Goal: Information Seeking & Learning: Learn about a topic

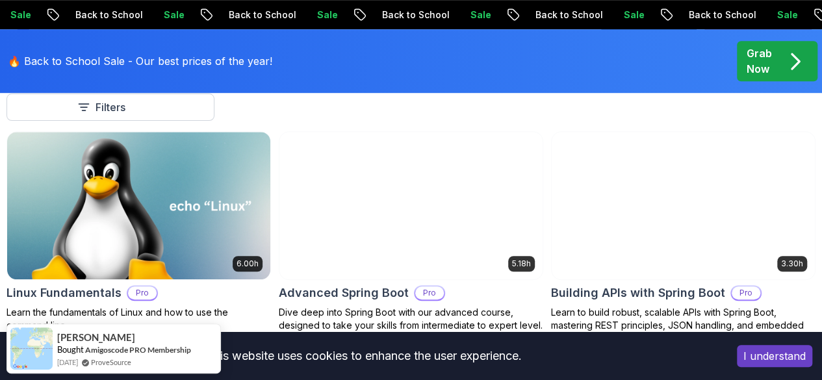
scroll to position [407, 0]
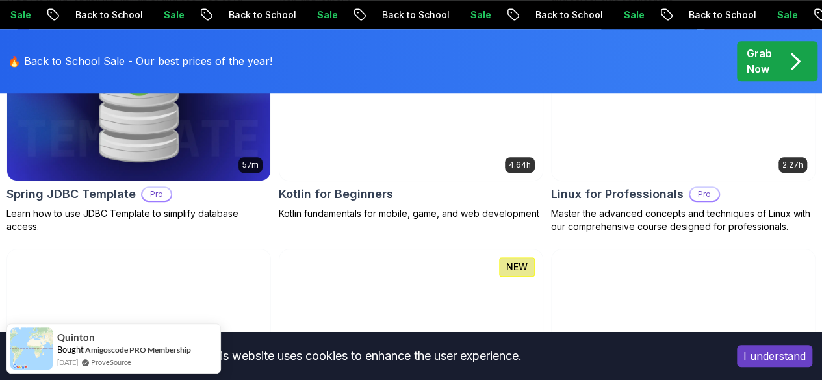
scroll to position [2908, 0]
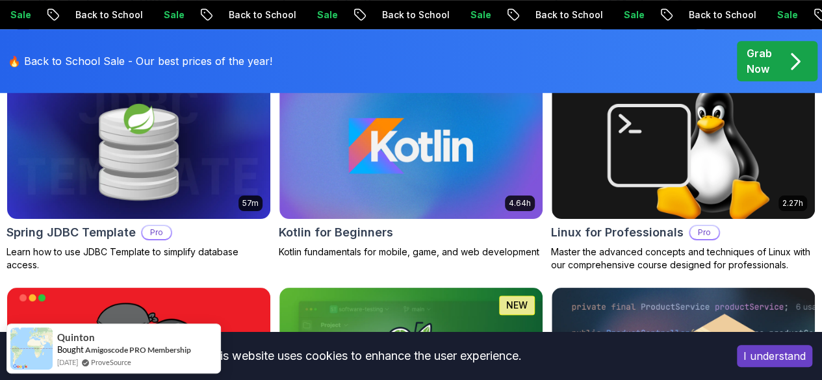
click at [0, 0] on icon "button" at bounding box center [0, 0] width 0 height 0
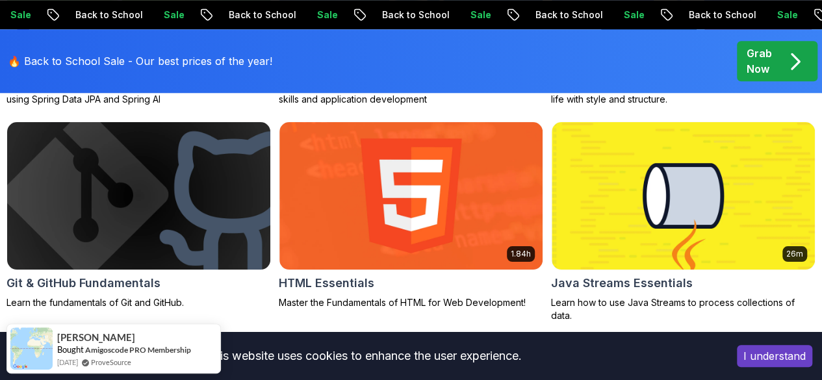
scroll to position [641, 0]
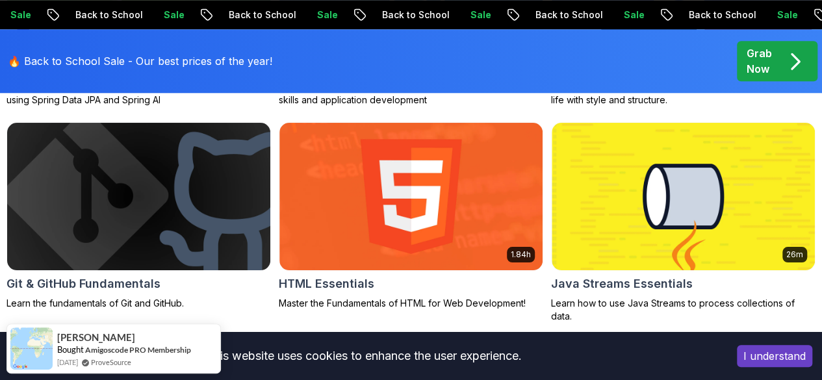
click at [0, 0] on div "Price Pro Free" at bounding box center [0, 0] width 0 height 0
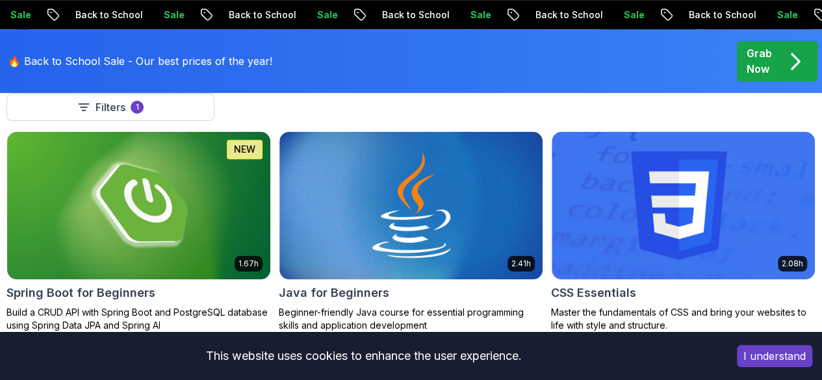
scroll to position [419, 0]
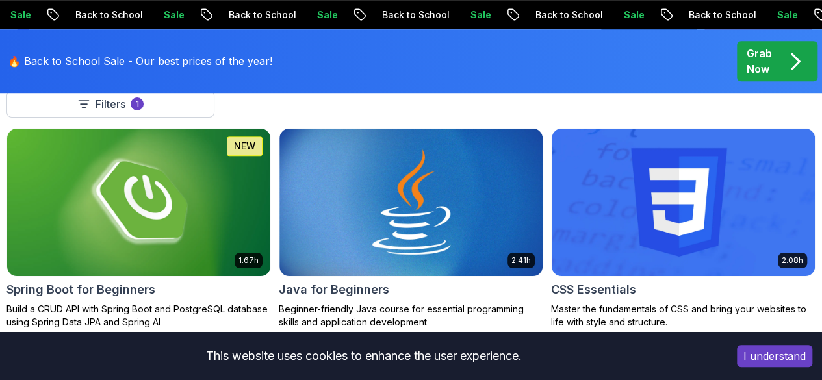
click at [0, 0] on p "Course" at bounding box center [0, 0] width 0 height 0
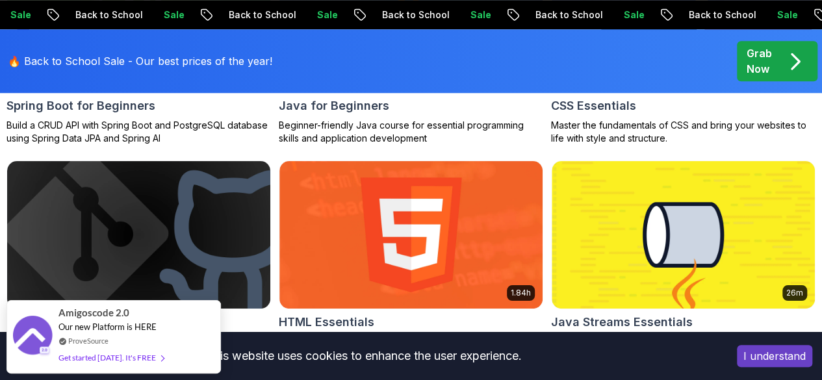
scroll to position [604, 0]
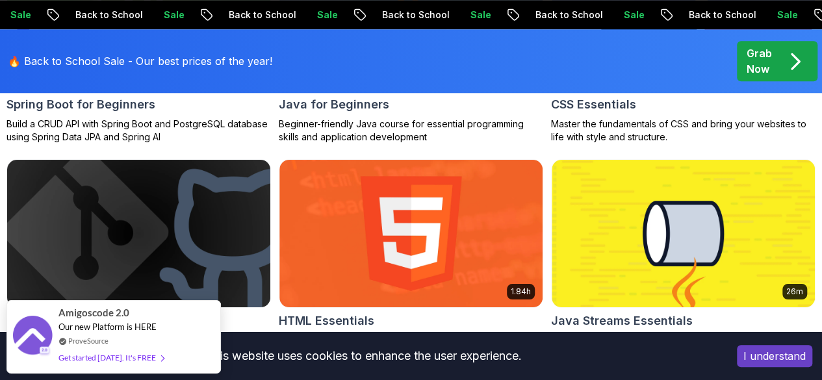
click at [0, 0] on p "[PERSON_NAME]" at bounding box center [0, 0] width 0 height 0
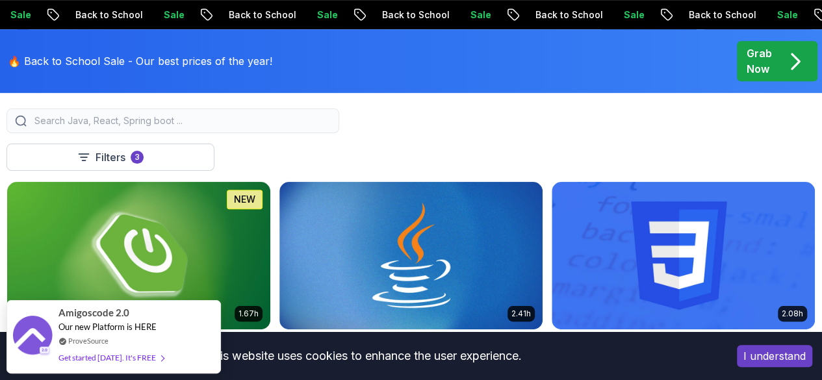
scroll to position [359, 0]
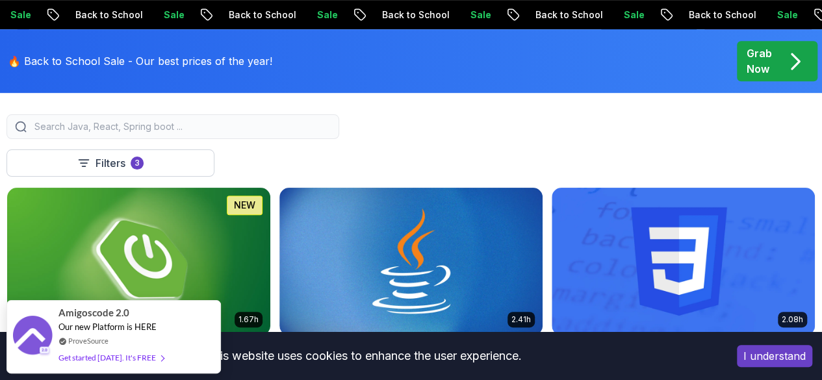
click at [0, 0] on p "Clear All" at bounding box center [0, 0] width 0 height 0
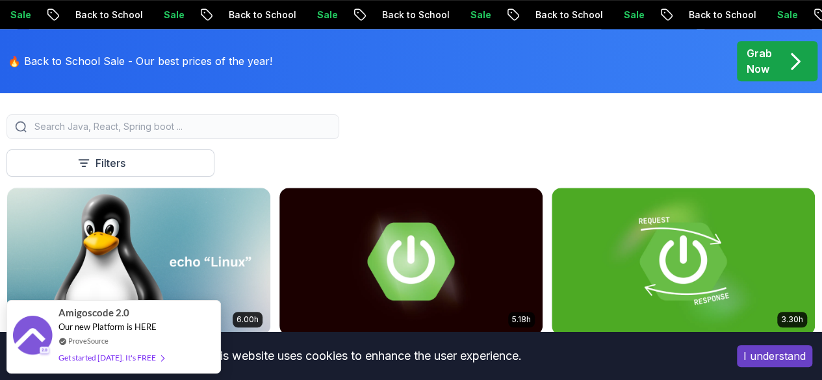
click at [0, 0] on p "Course" at bounding box center [0, 0] width 0 height 0
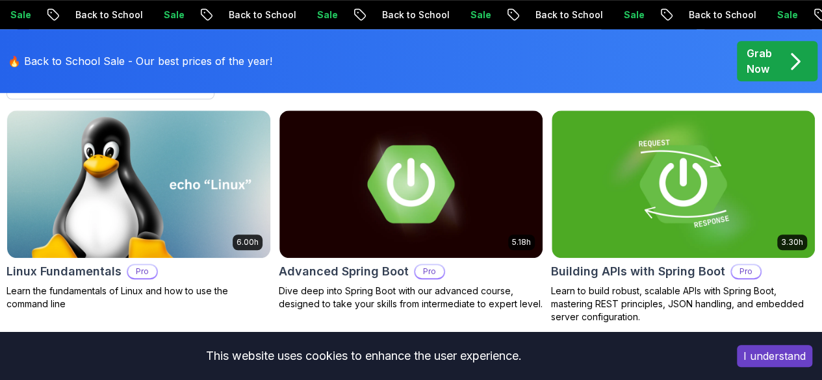
scroll to position [437, 0]
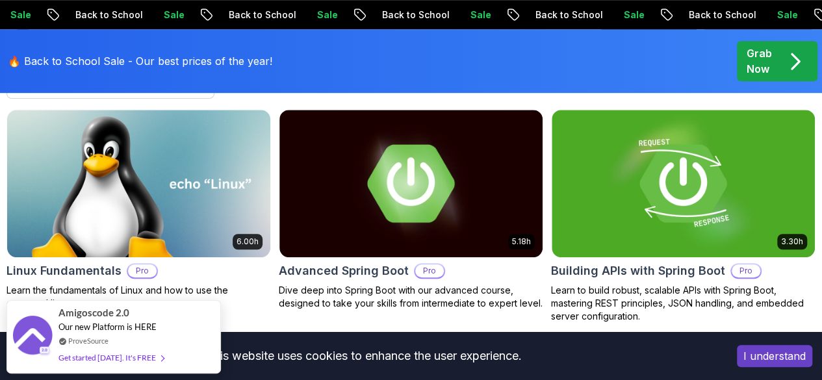
click at [0, 0] on div "Course Build" at bounding box center [0, 0] width 0 height 0
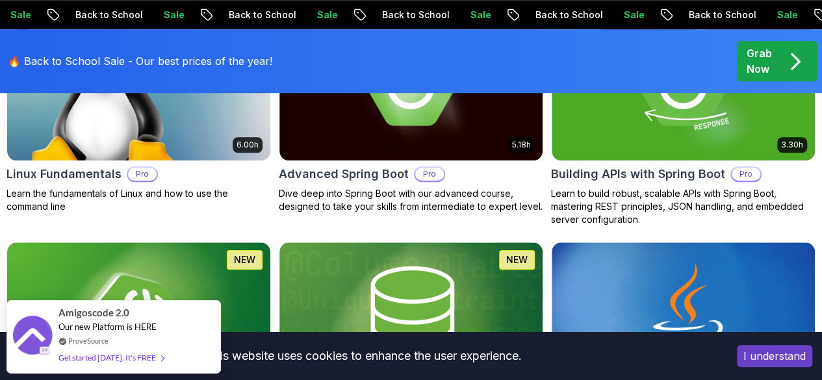
scroll to position [534, 0]
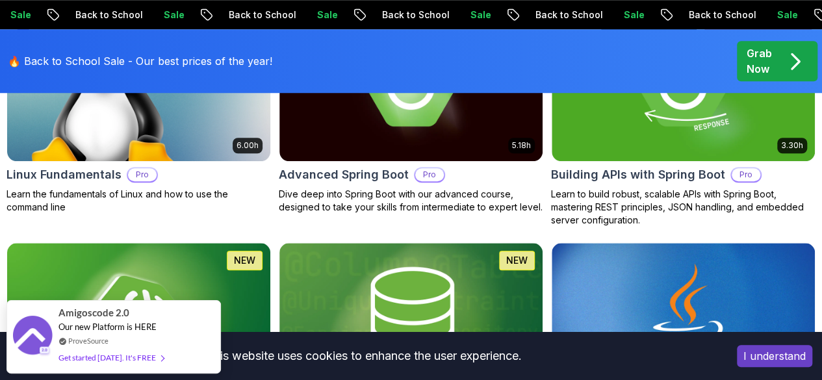
click at [0, 0] on p "Free" at bounding box center [0, 0] width 0 height 0
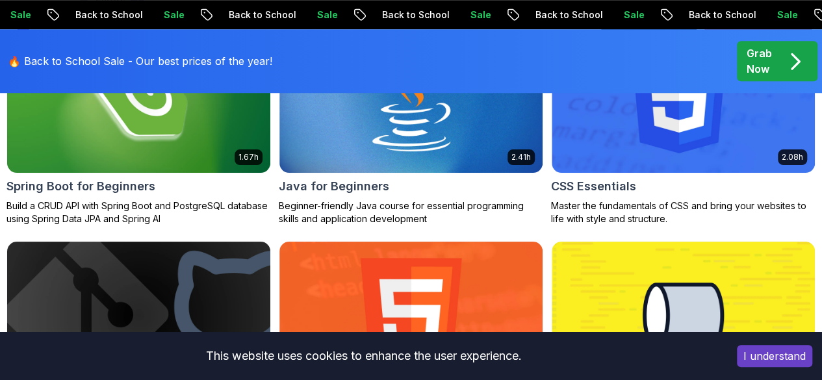
scroll to position [521, 0]
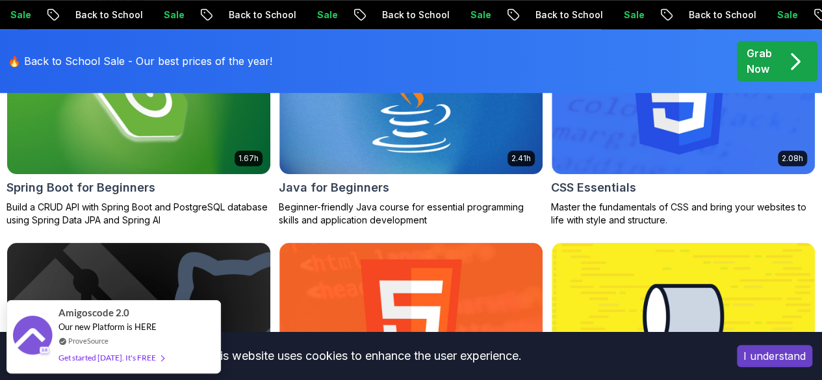
click at [0, 0] on p "[PERSON_NAME]" at bounding box center [0, 0] width 0 height 0
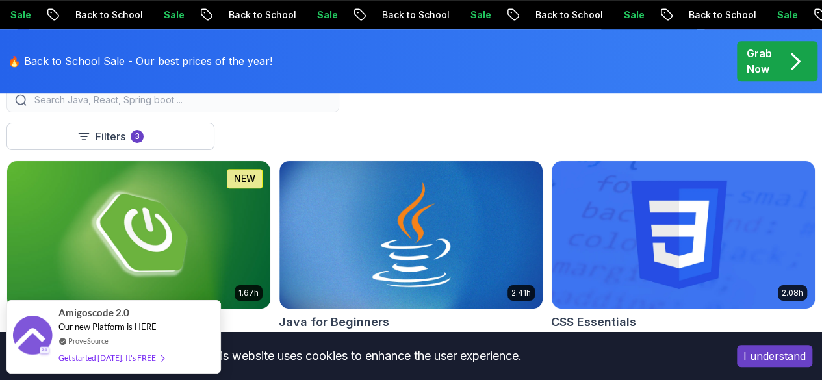
scroll to position [387, 0]
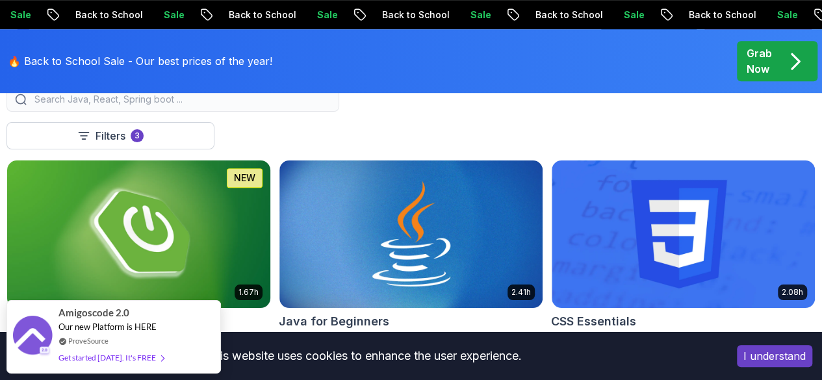
click at [277, 199] on img at bounding box center [139, 234] width 276 height 155
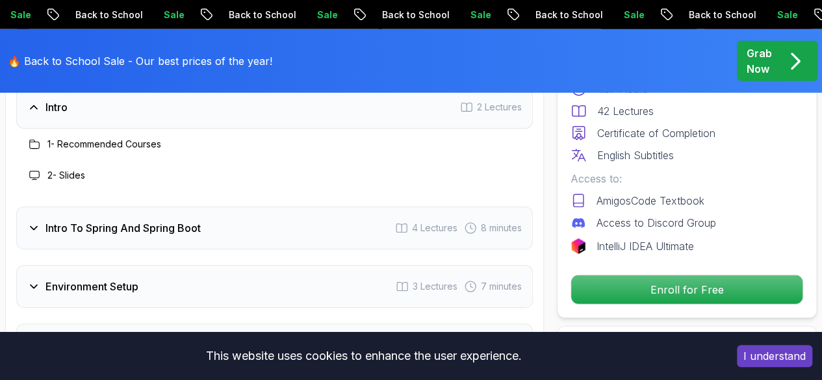
scroll to position [1772, 0]
click at [83, 229] on h3 "Intro To Spring And Spring Boot" at bounding box center [122, 227] width 155 height 16
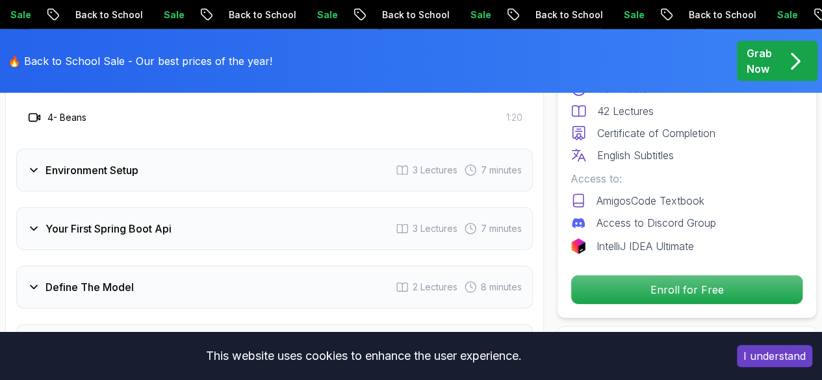
scroll to position [1950, 0]
click at [113, 164] on h3 "Environment Setup" at bounding box center [91, 170] width 93 height 16
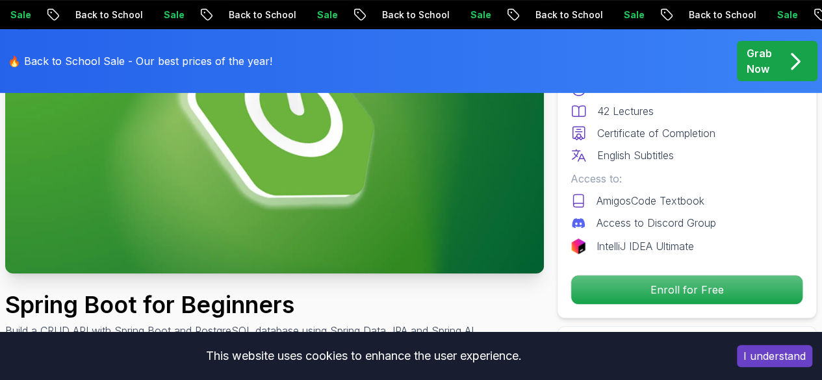
scroll to position [200, 0]
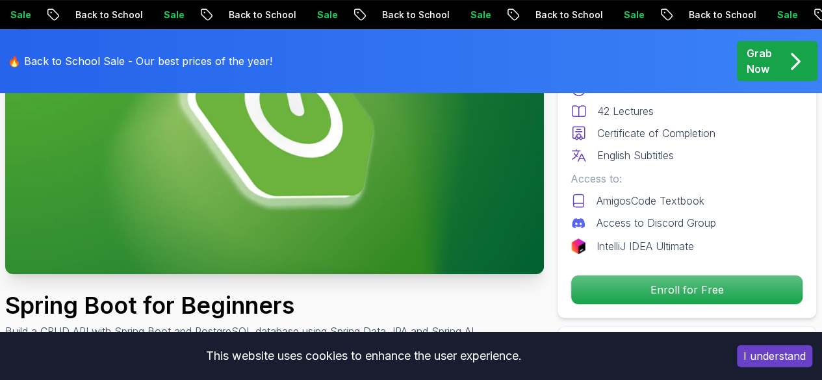
click at [613, 202] on p "AmigosCode Textbook" at bounding box center [651, 201] width 108 height 16
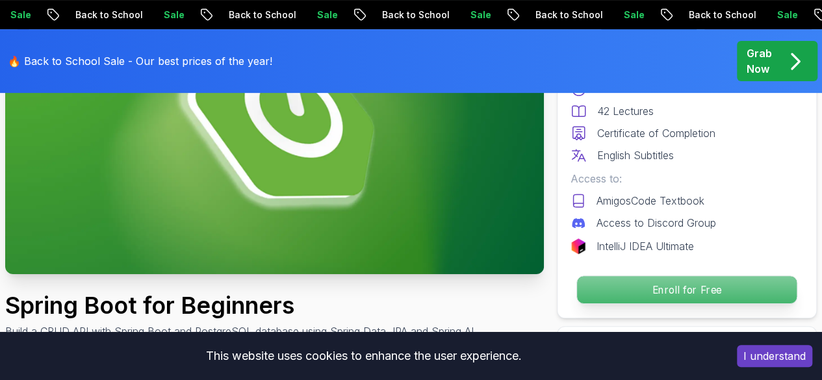
click at [652, 279] on p "Enroll for Free" at bounding box center [687, 289] width 220 height 27
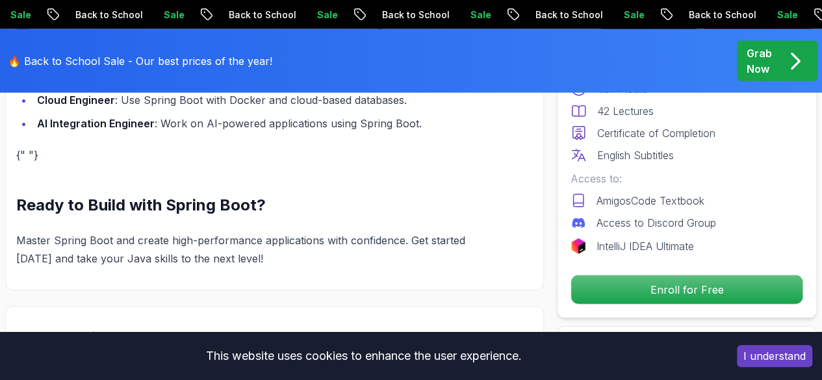
scroll to position [1413, 0]
